Goal: Information Seeking & Learning: Check status

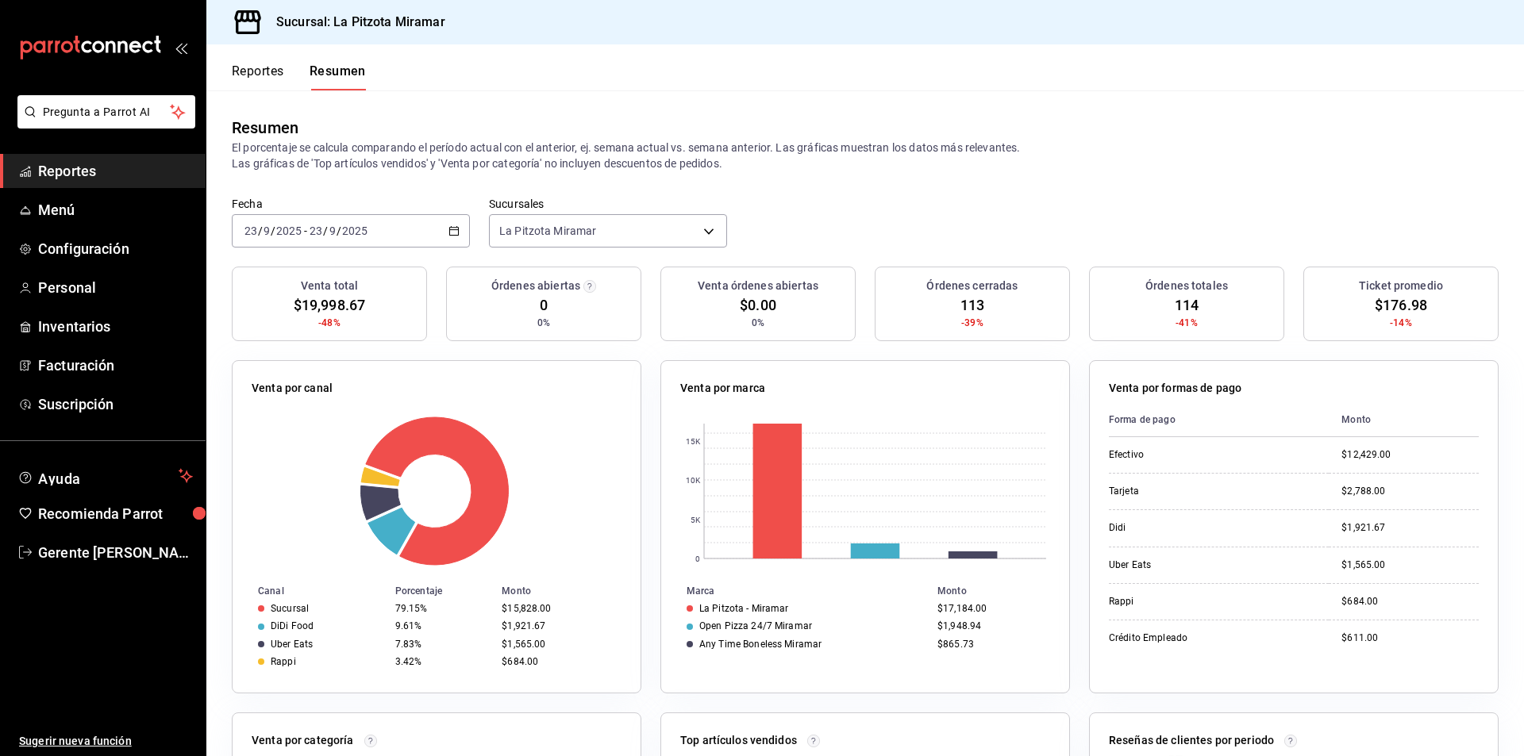
click at [112, 173] on span "Reportes" at bounding box center [115, 170] width 155 height 21
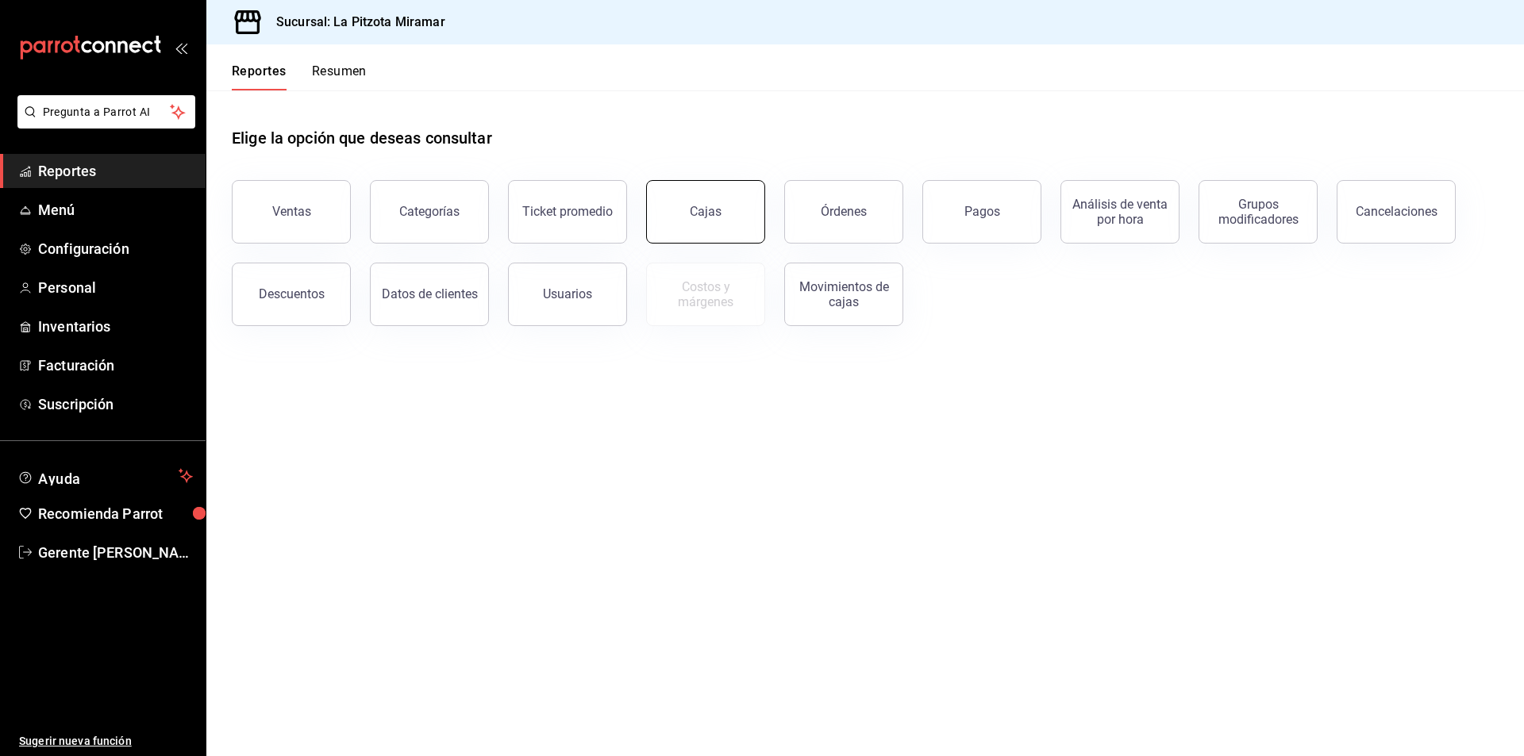
click at [671, 198] on link "Cajas" at bounding box center [705, 212] width 119 height 64
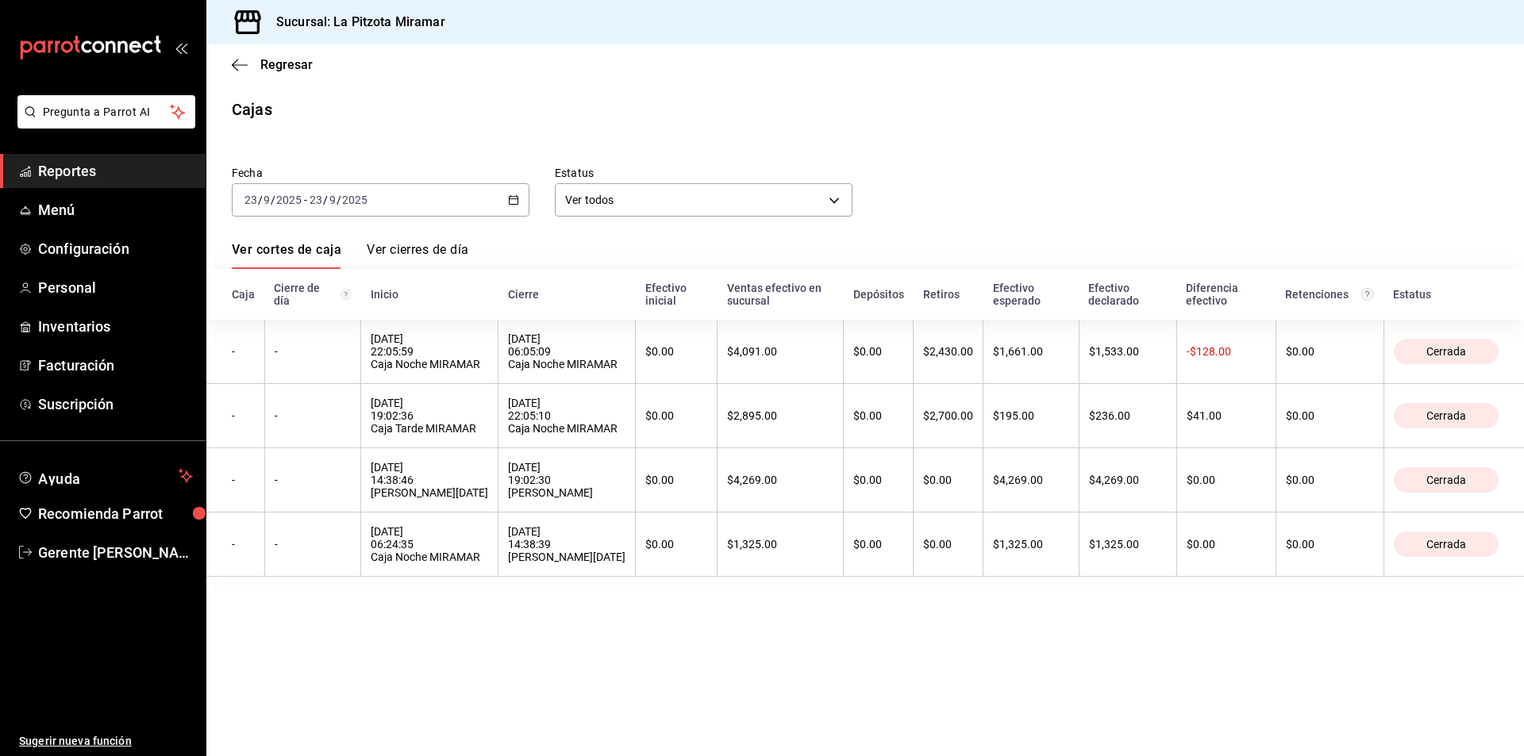
click at [277, 194] on input "2025" at bounding box center [288, 200] width 27 height 13
click at [276, 254] on span "Hoy" at bounding box center [306, 248] width 123 height 17
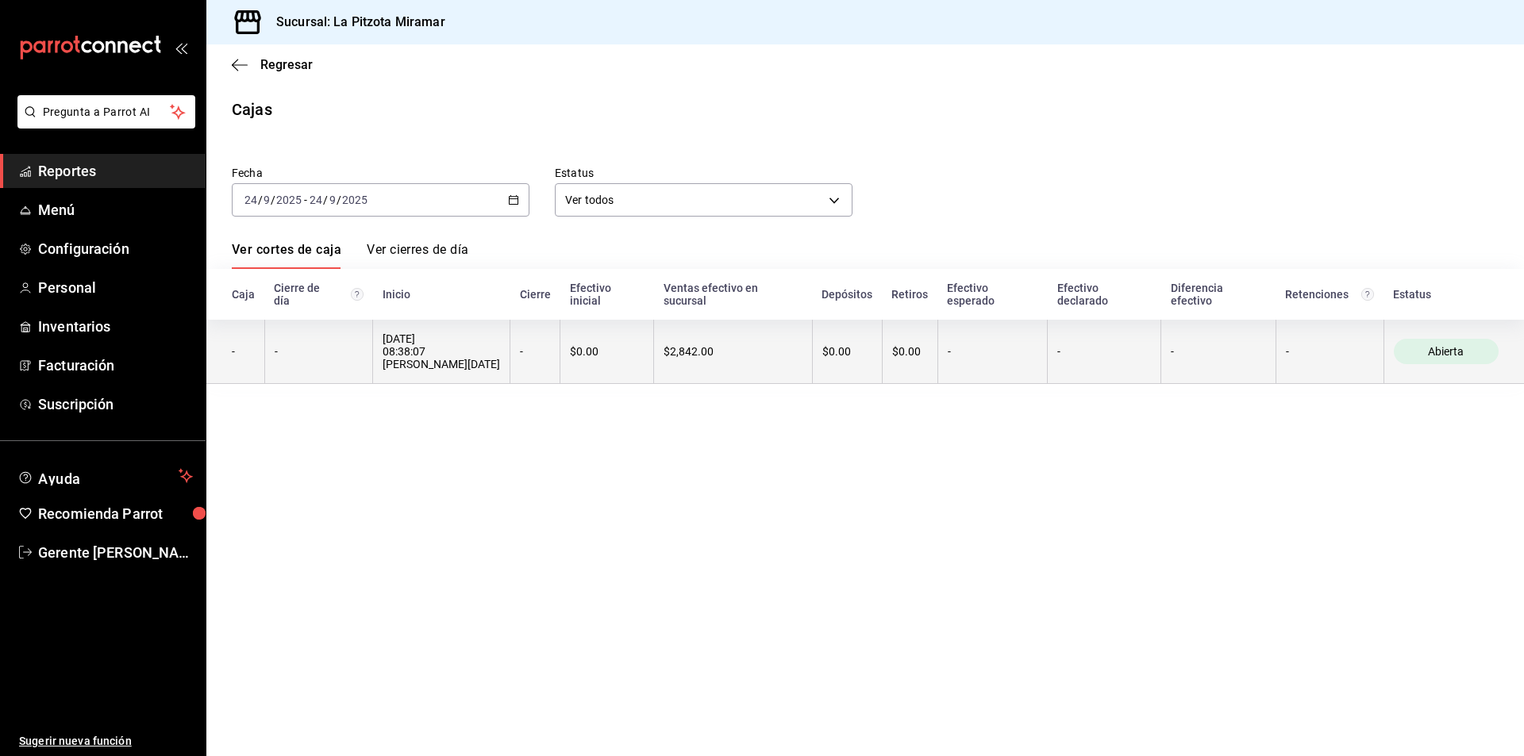
click at [600, 374] on table "Caja Cierre de día [PERSON_NAME] Efectivo inicial Ventas efectivo en sucursal D…" at bounding box center [865, 329] width 1318 height 121
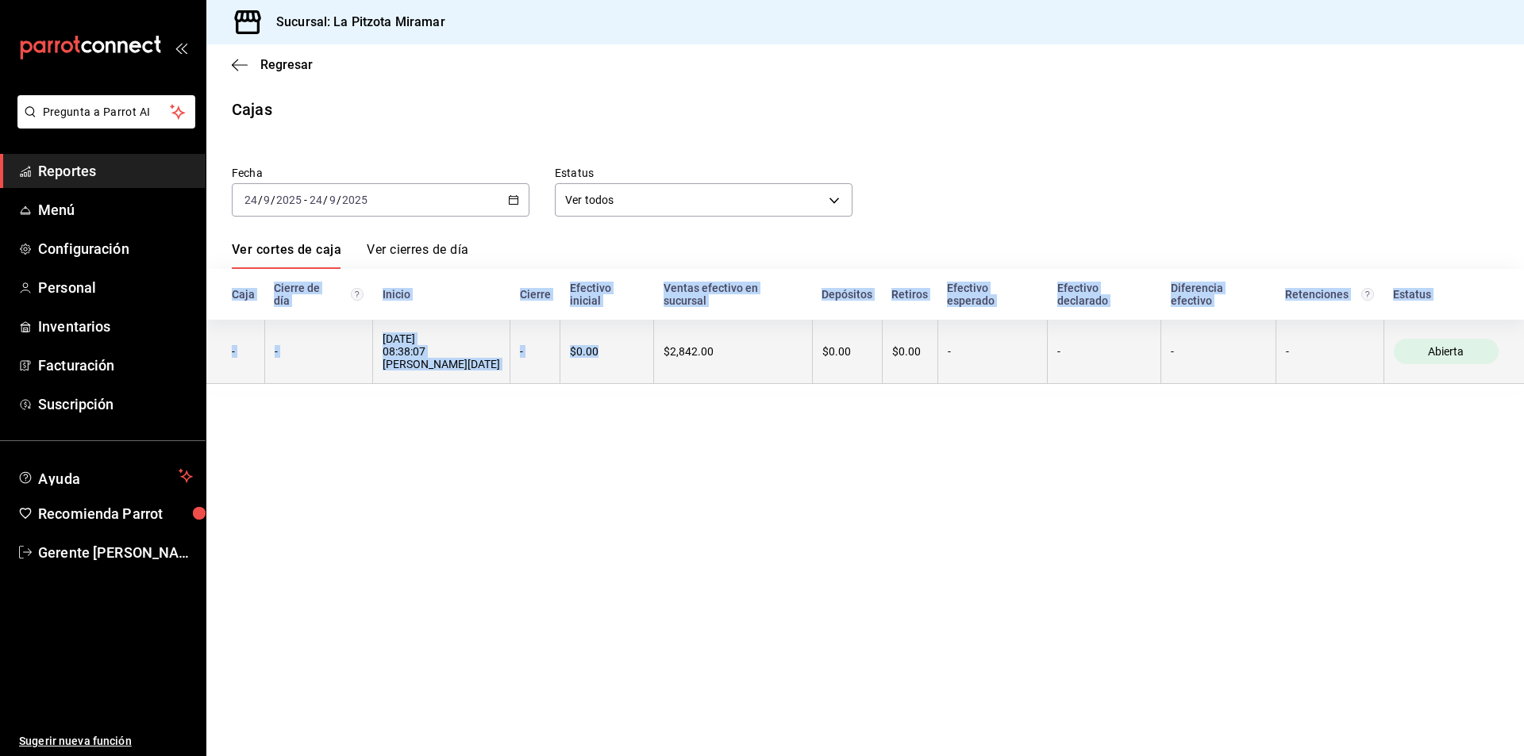
click at [602, 359] on th "$0.00" at bounding box center [607, 352] width 94 height 64
